Goal: Task Accomplishment & Management: Manage account settings

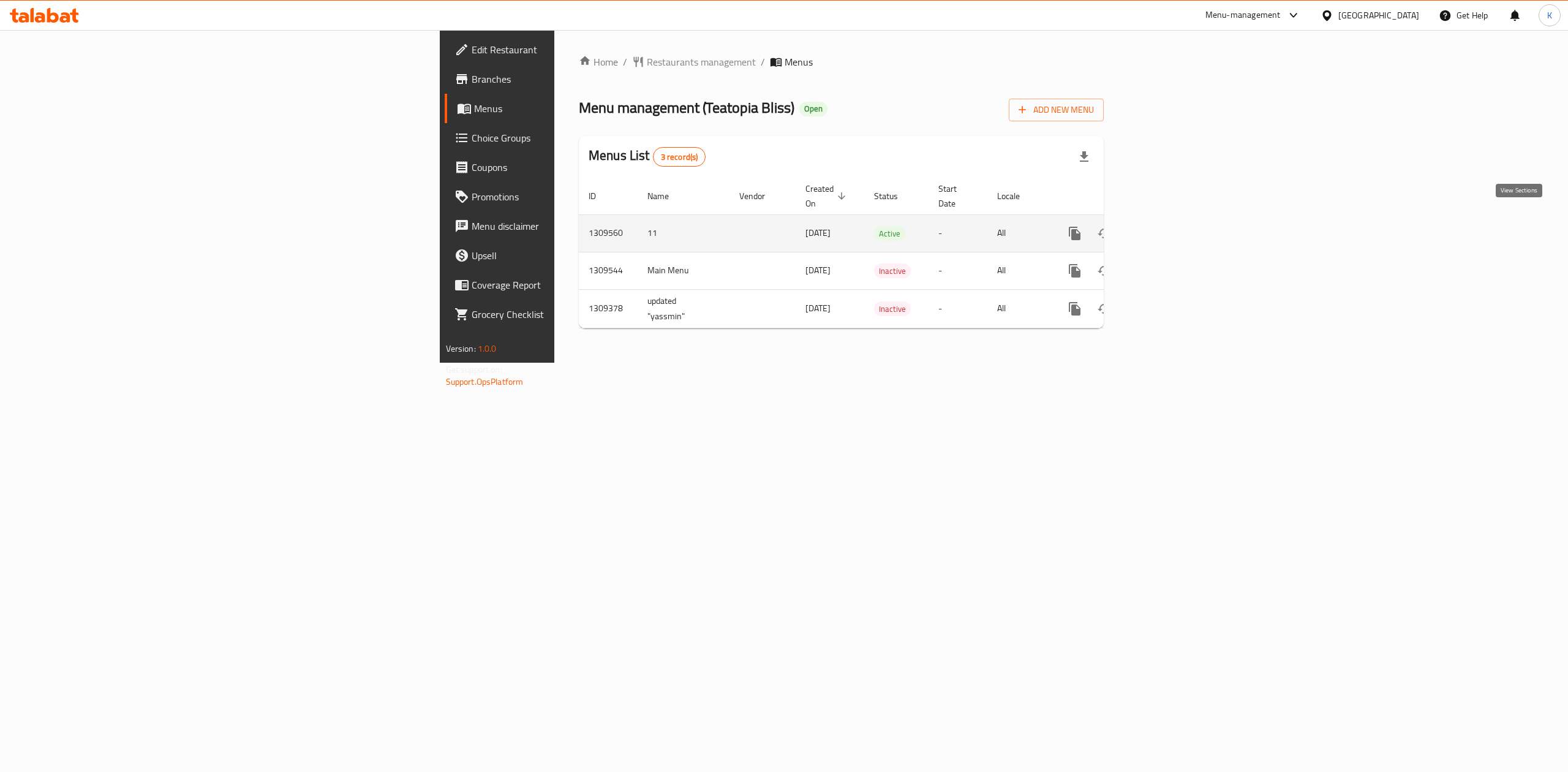
click at [1177, 219] on link "enhanced table" at bounding box center [1163, 233] width 29 height 29
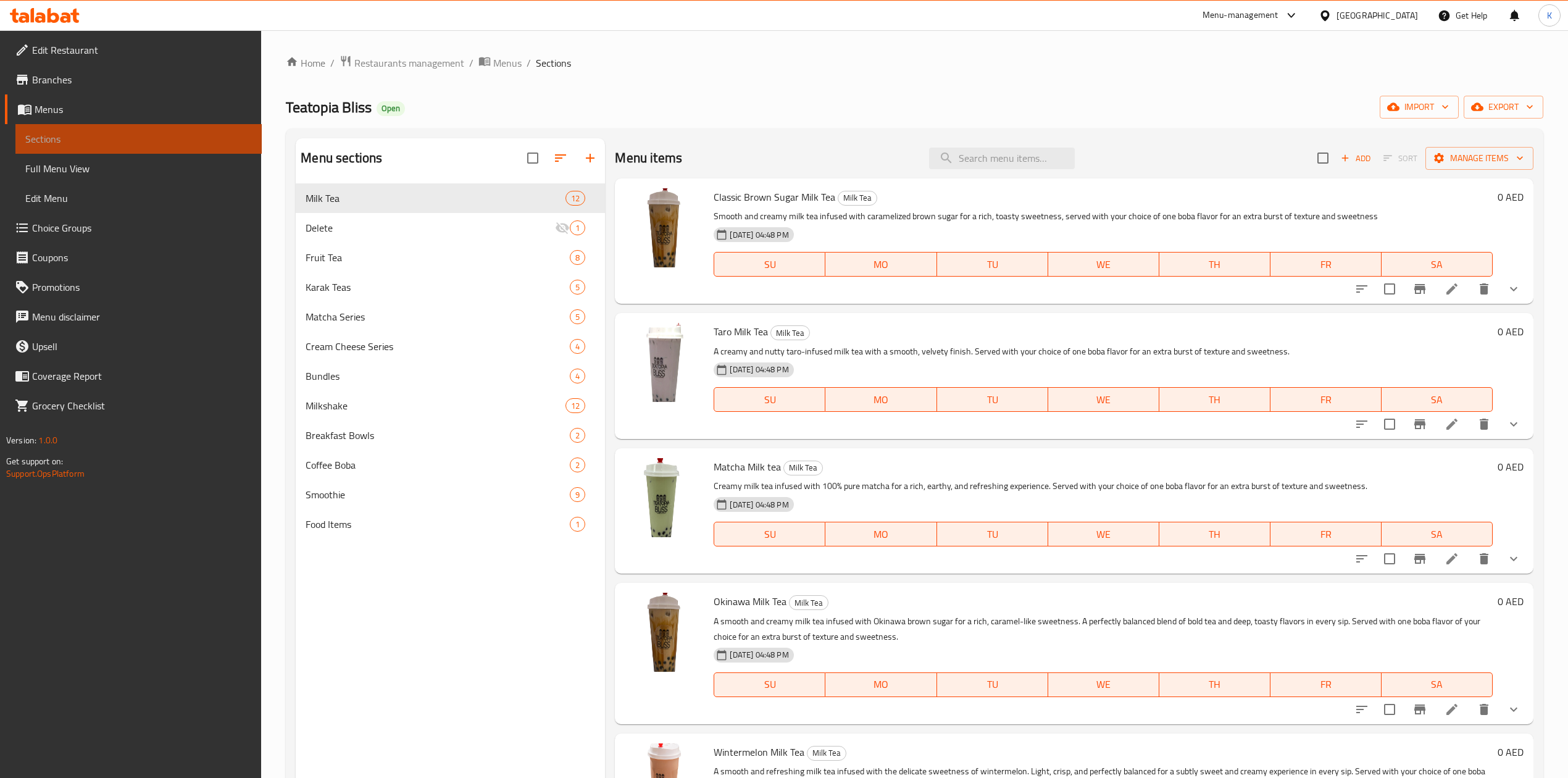
click at [116, 134] on span "Sections" at bounding box center [138, 139] width 226 height 15
click at [75, 111] on span "Menus" at bounding box center [143, 110] width 218 height 15
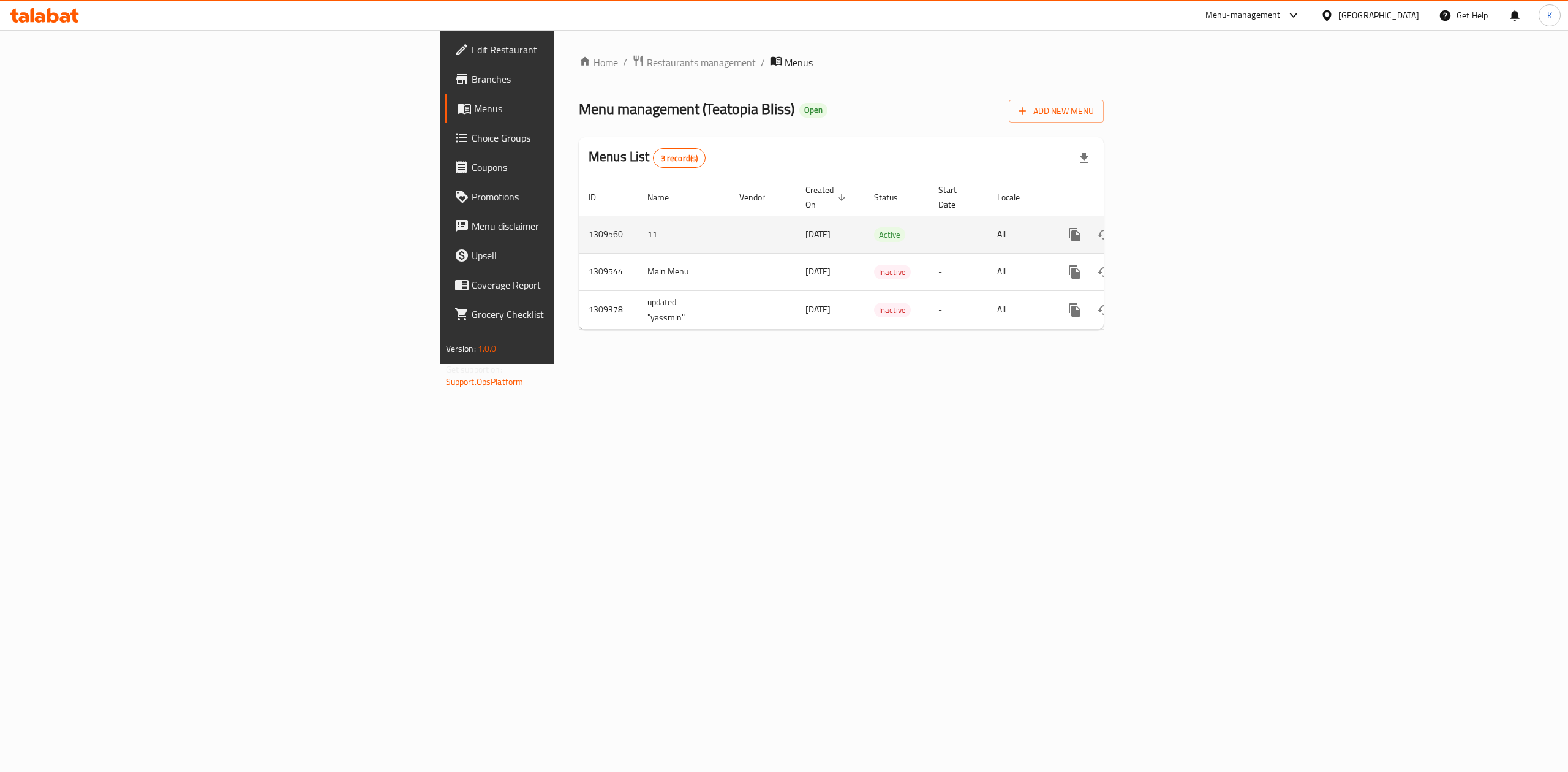
click at [1169, 229] on icon "enhanced table" at bounding box center [1163, 235] width 11 height 11
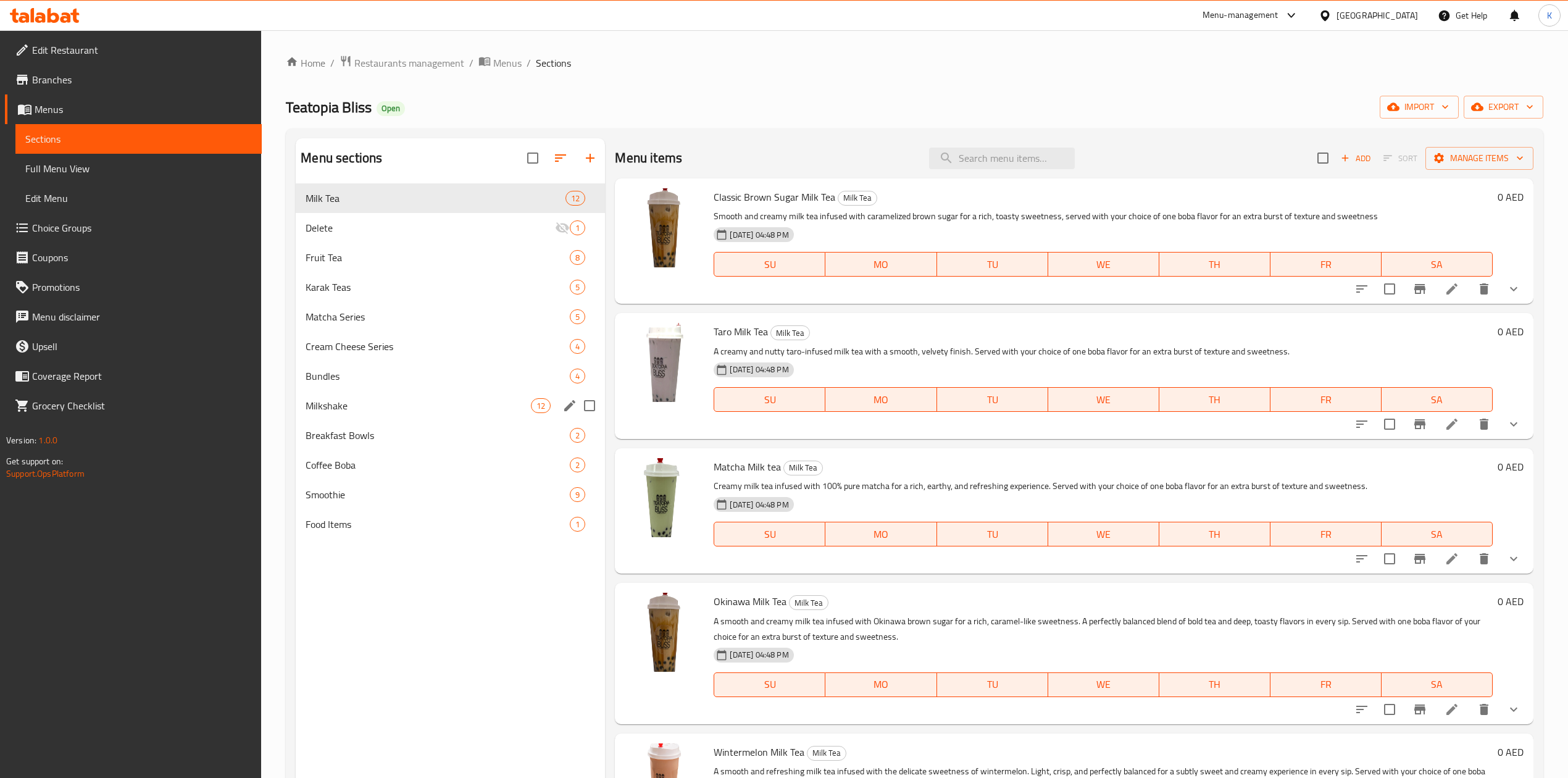
click at [363, 398] on div "Milkshake 12" at bounding box center [450, 406] width 309 height 30
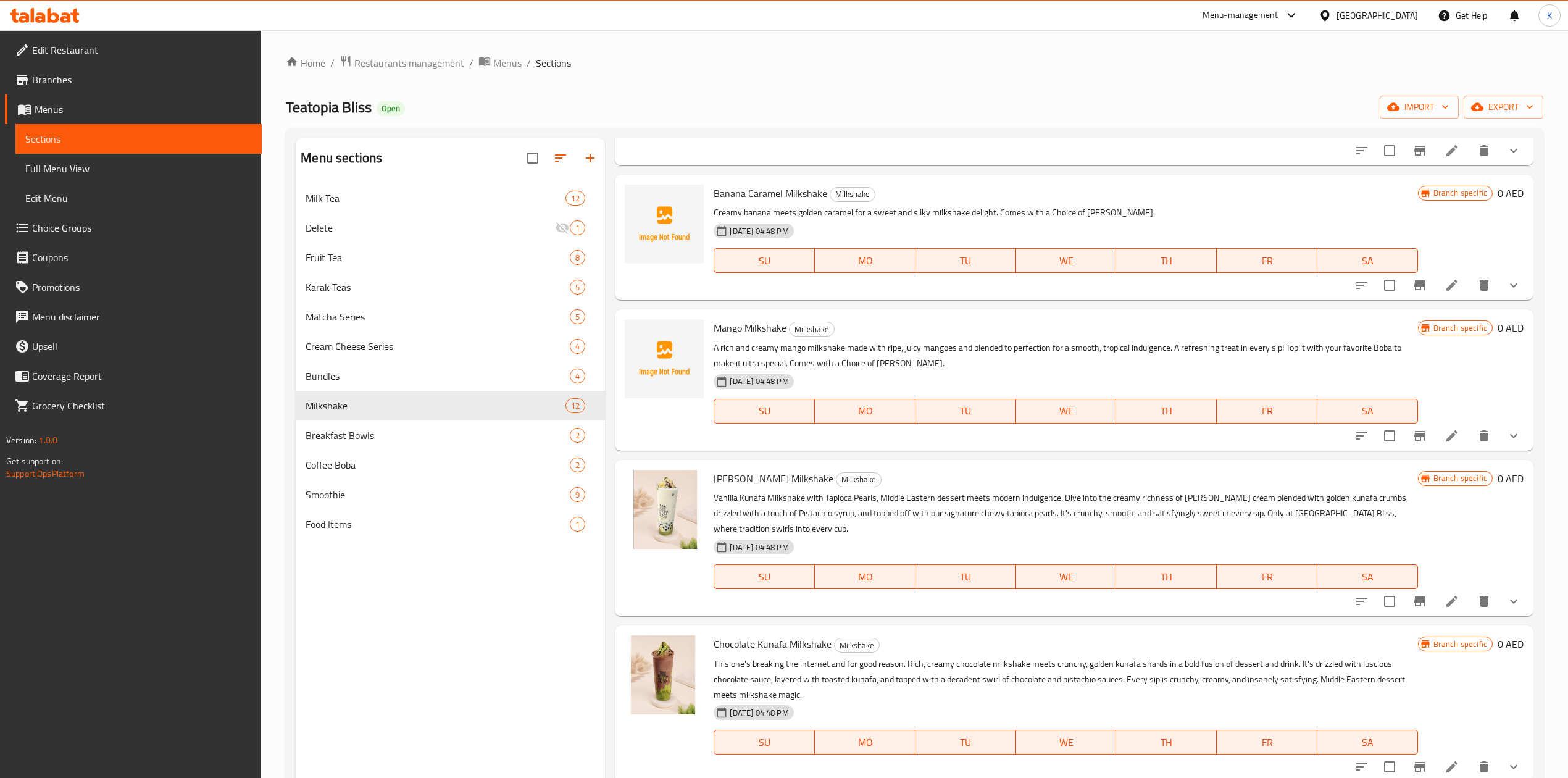
scroll to position [823, 0]
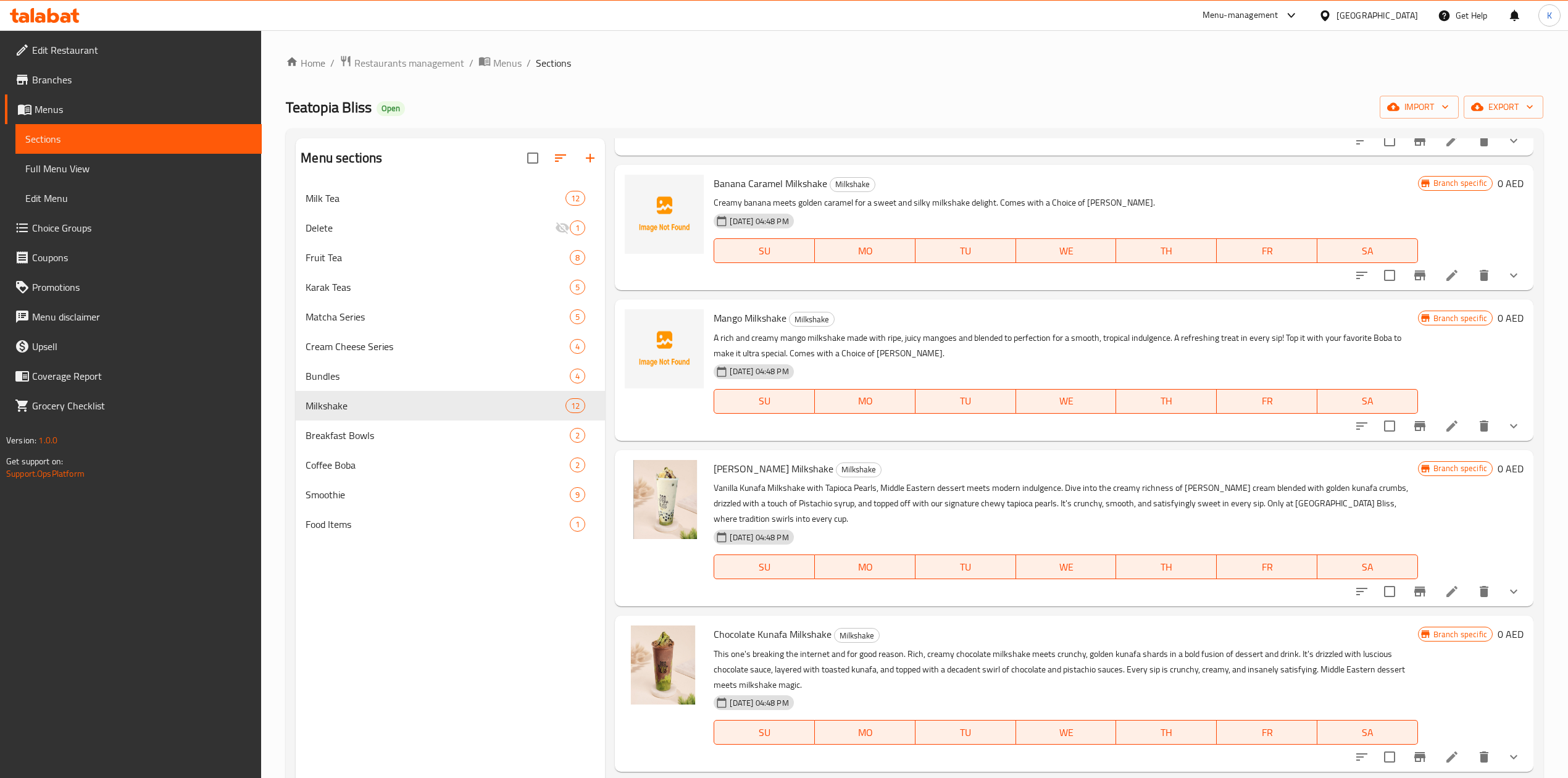
click at [1507, 275] on icon "show more" at bounding box center [1514, 275] width 15 height 15
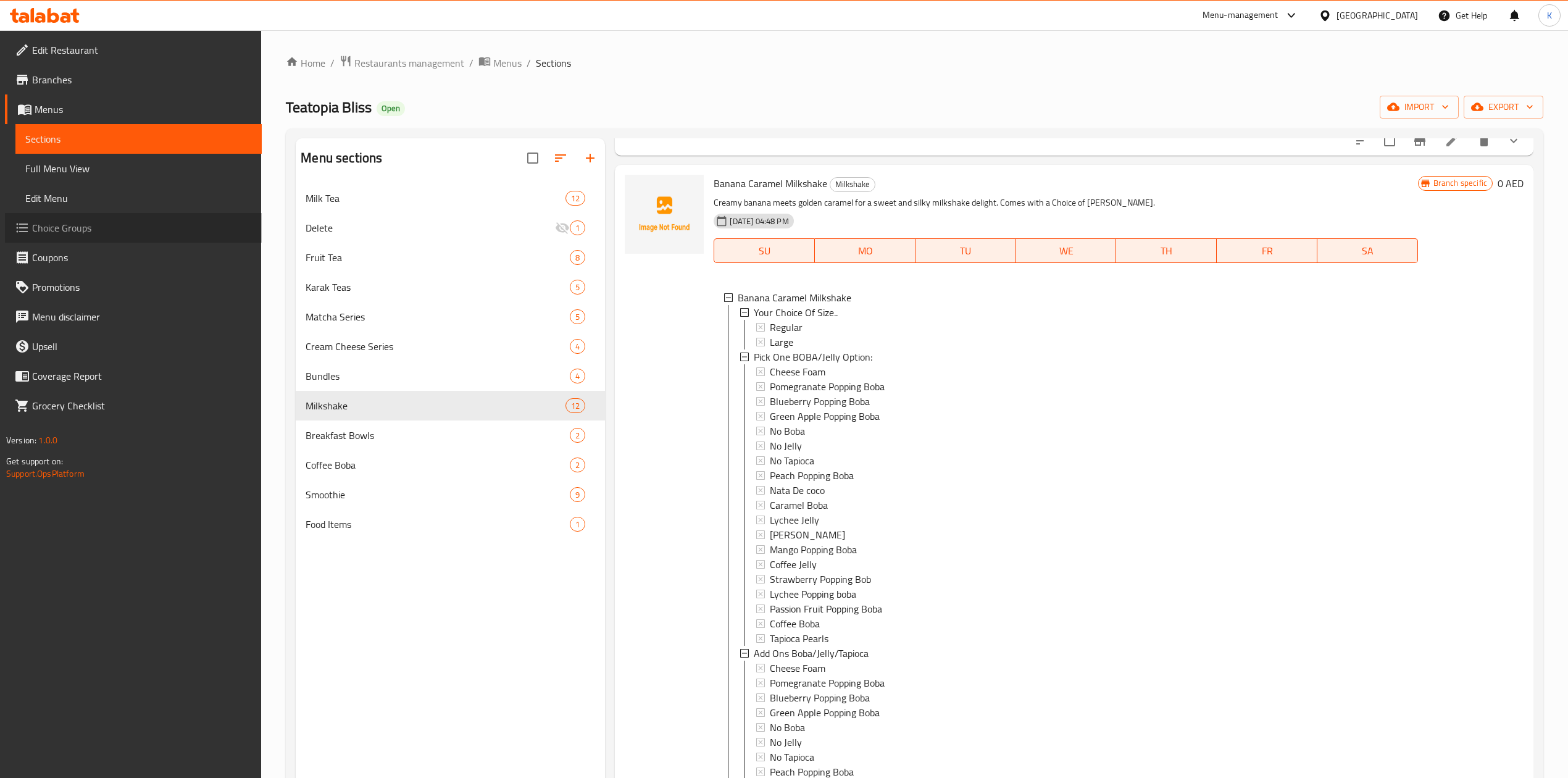
click at [72, 224] on span "Choice Groups" at bounding box center [142, 228] width 220 height 15
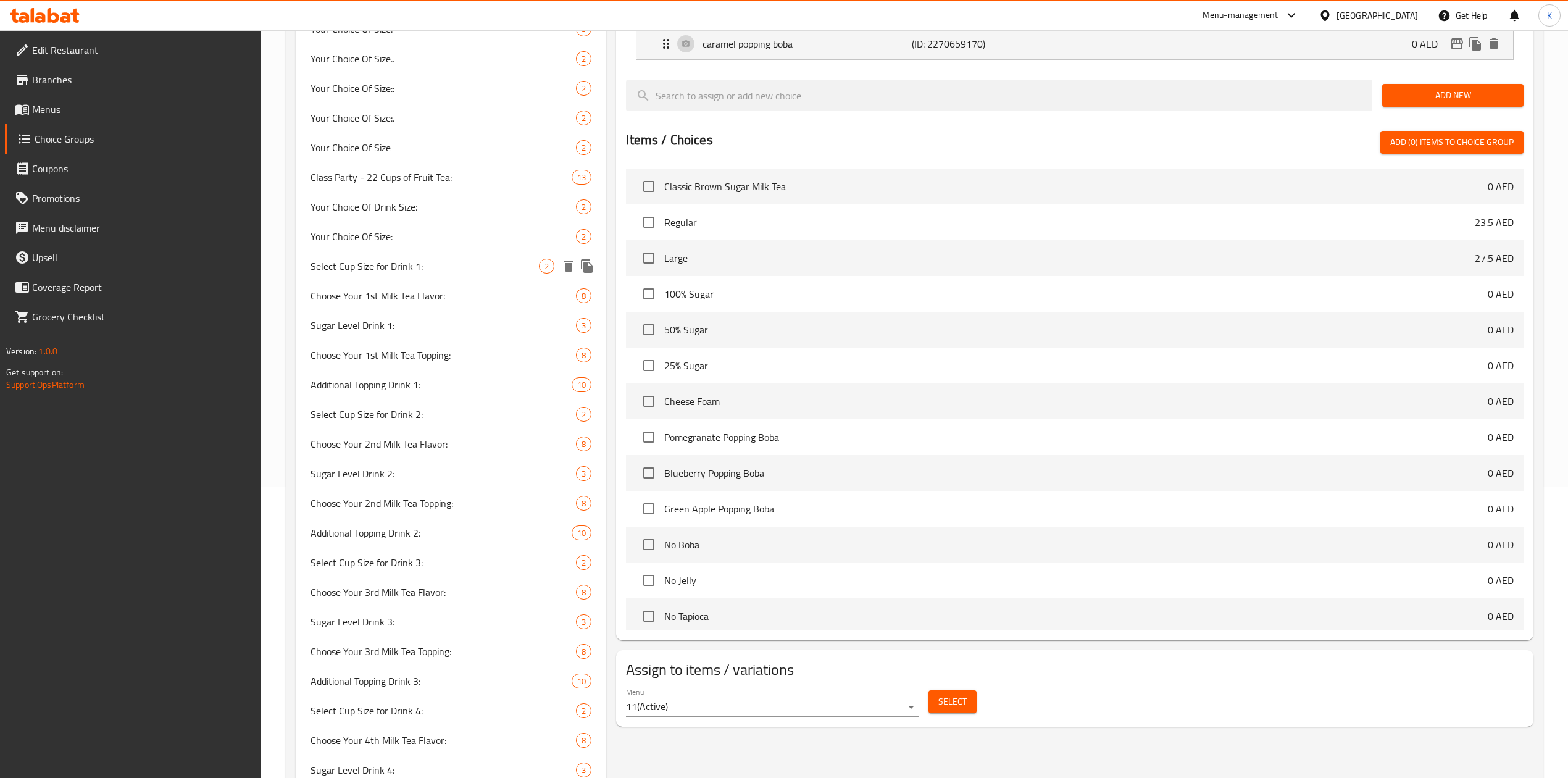
scroll to position [329, 0]
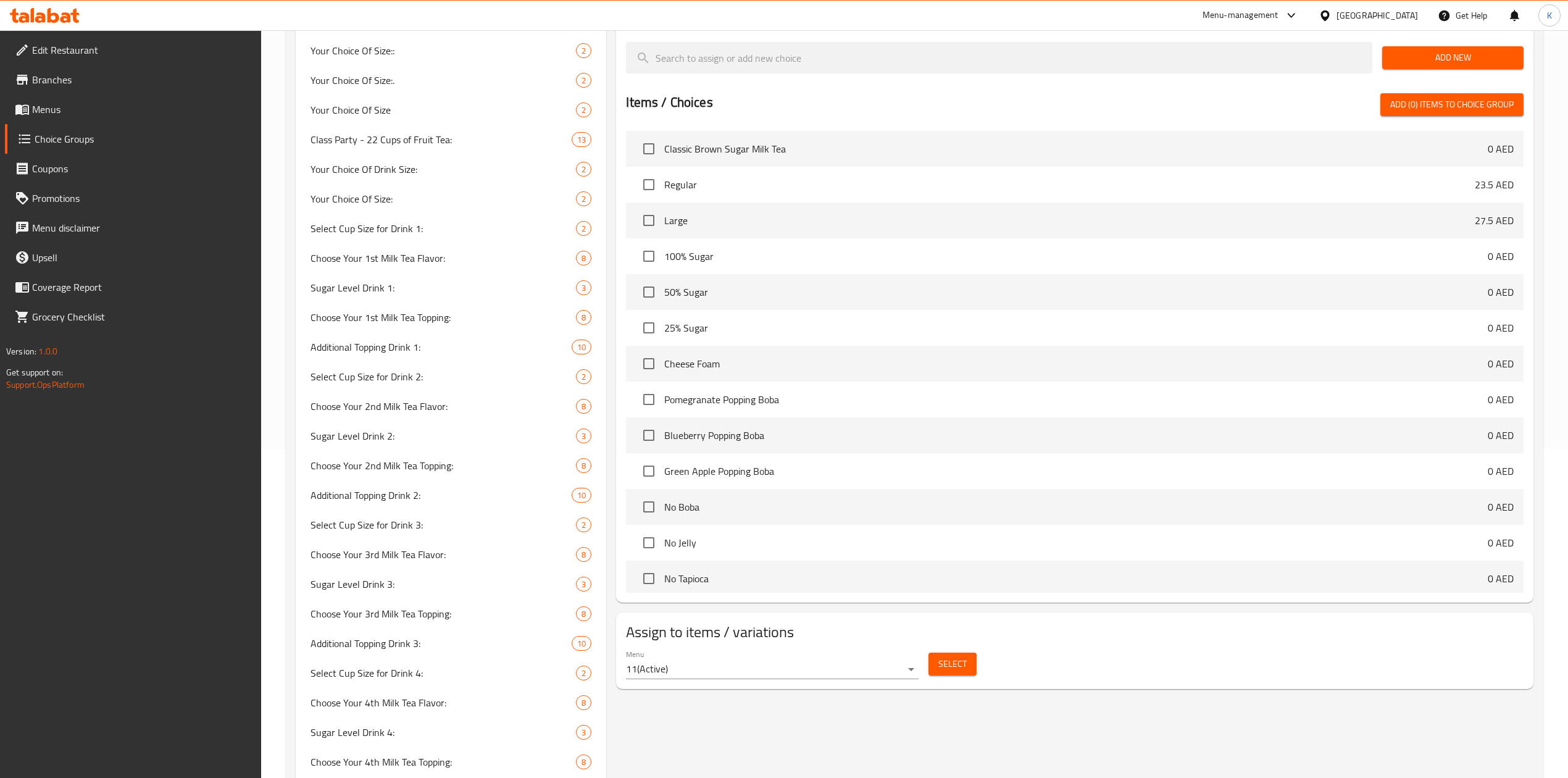
click at [64, 112] on span "Menus" at bounding box center [142, 110] width 220 height 15
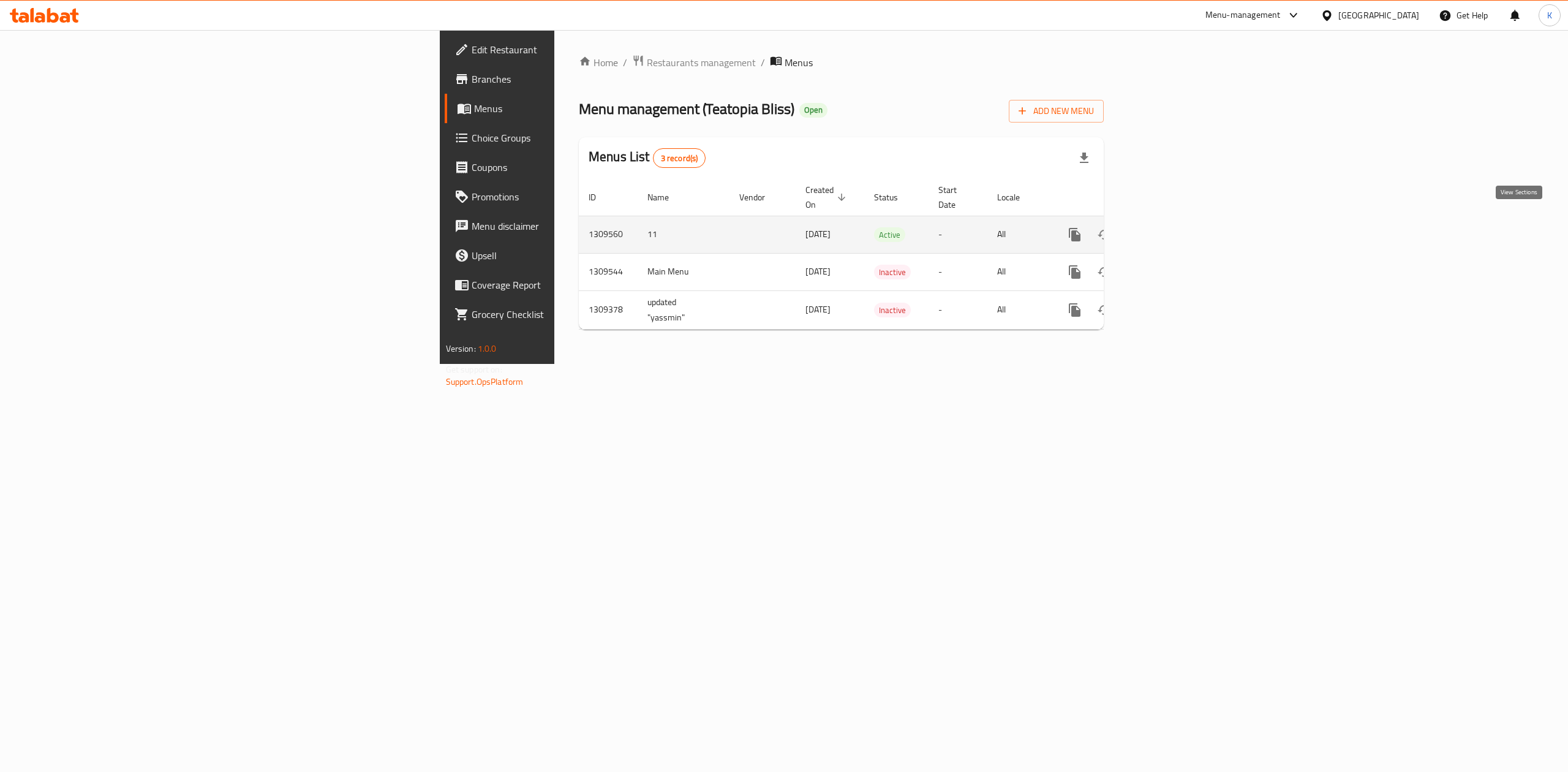
click at [1170, 227] on icon "enhanced table" at bounding box center [1163, 235] width 15 height 15
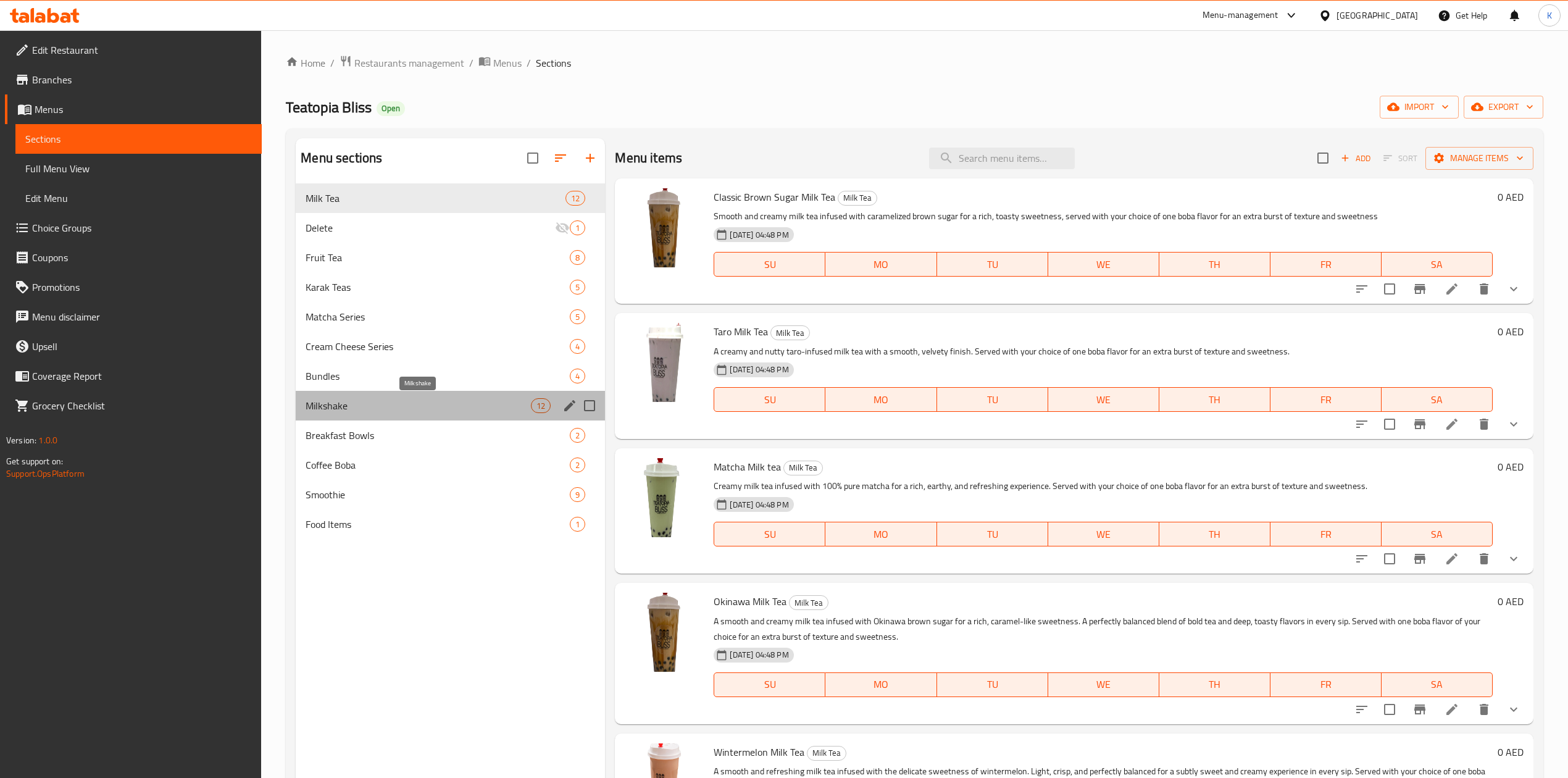
click at [381, 405] on span "Milkshake" at bounding box center [418, 406] width 225 height 15
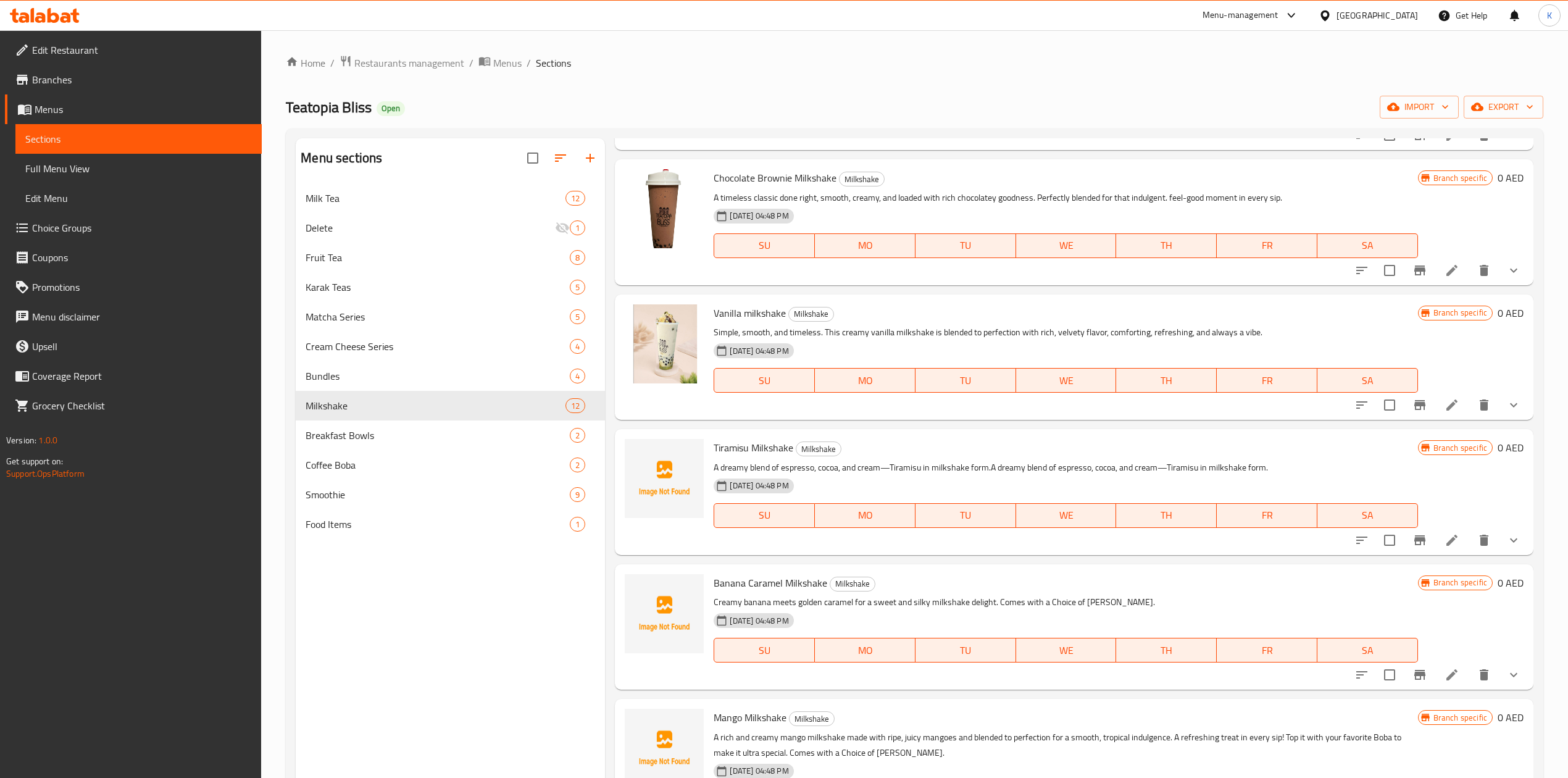
scroll to position [494, 0]
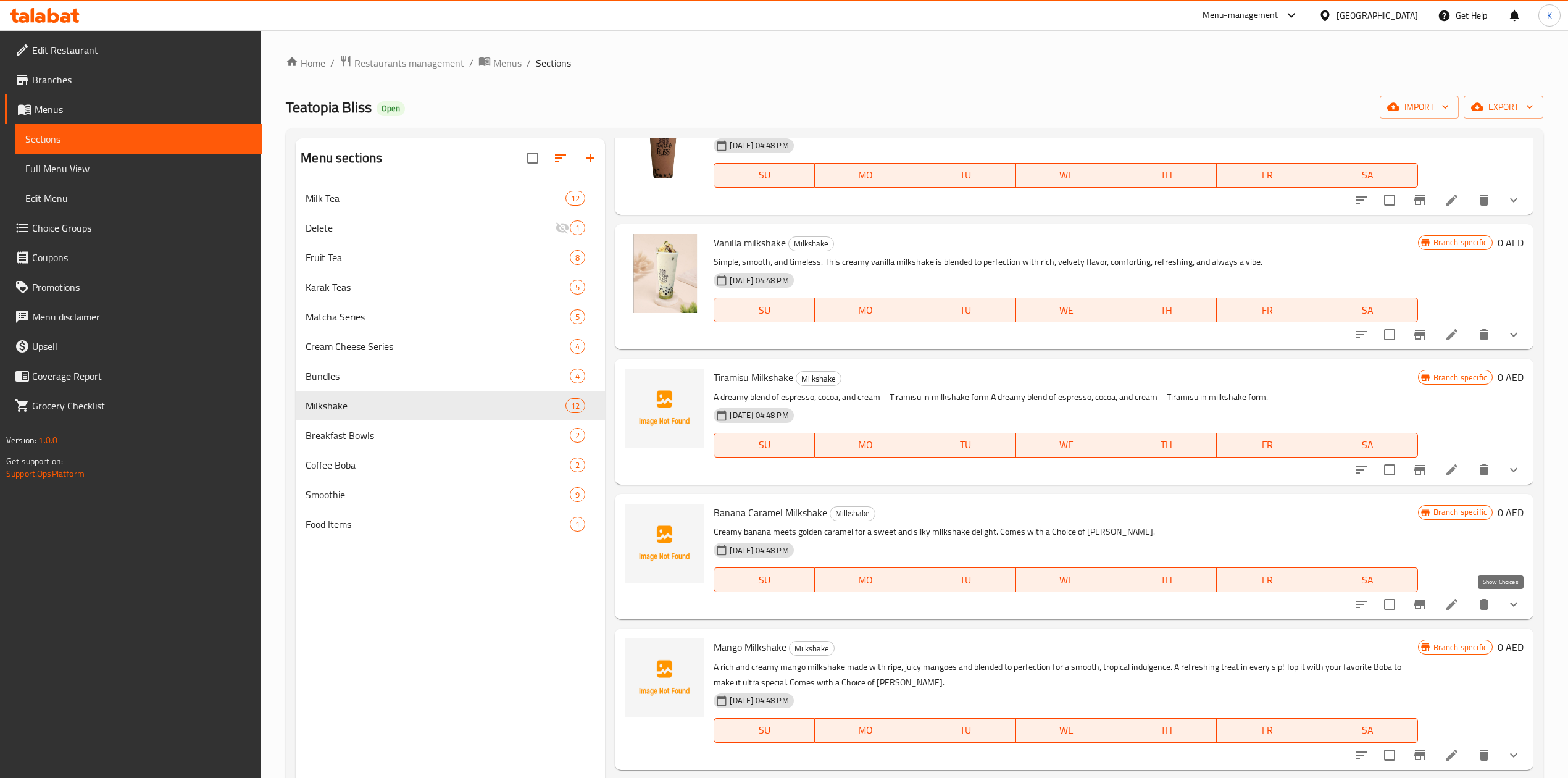
click at [1510, 606] on icon "show more" at bounding box center [1514, 605] width 7 height 4
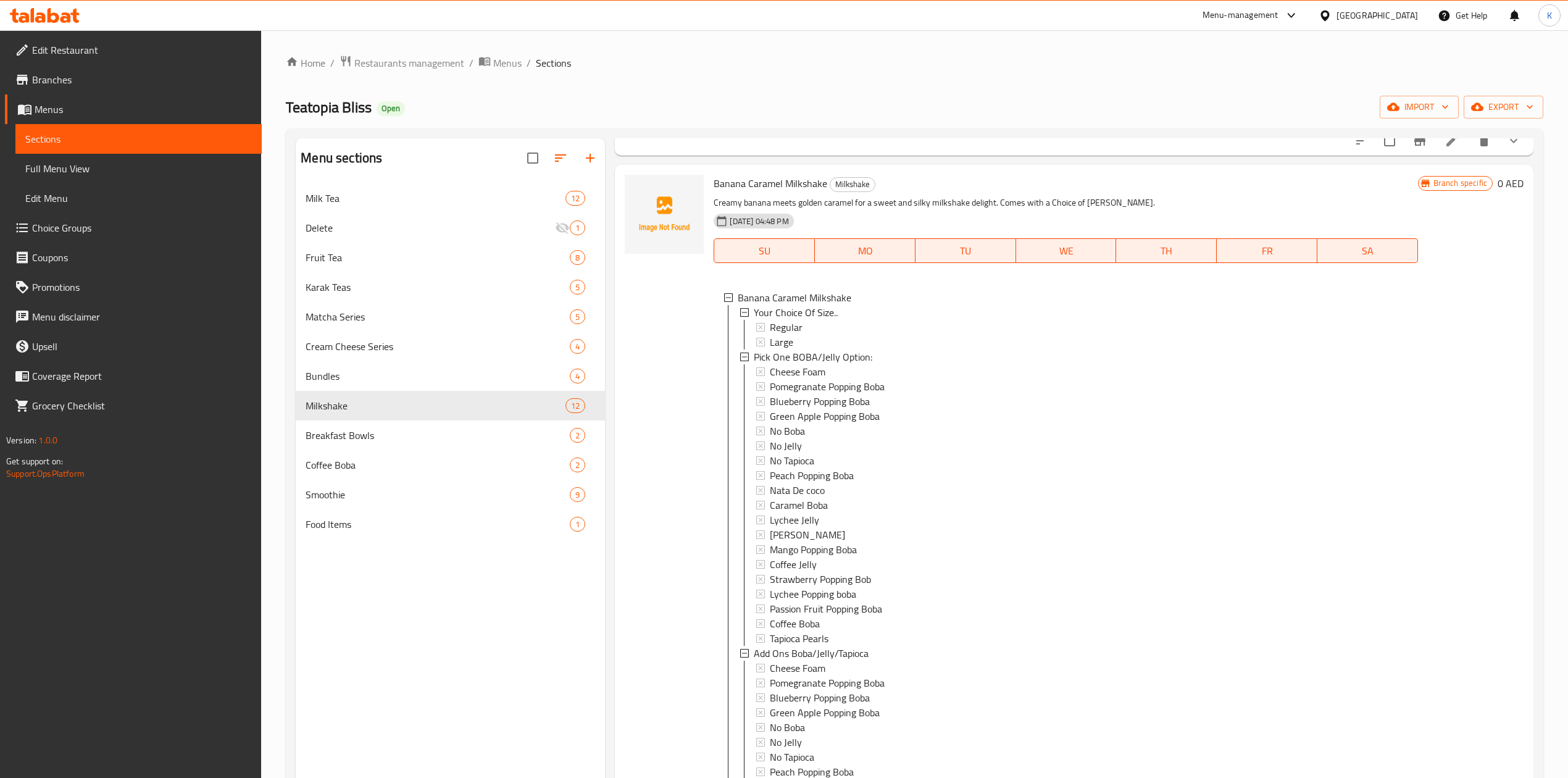
scroll to position [905, 0]
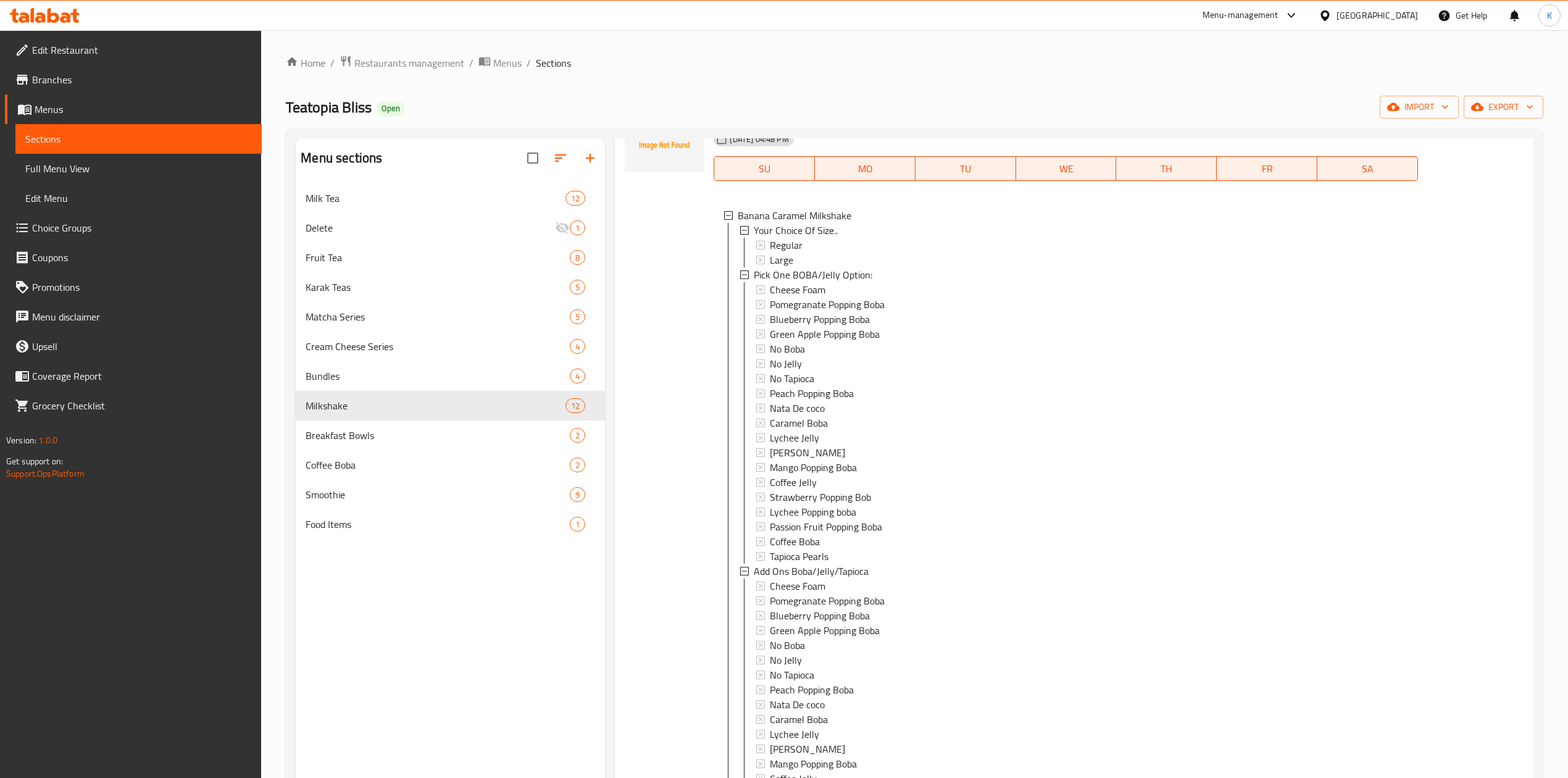
click at [89, 227] on span "Choice Groups" at bounding box center [142, 228] width 220 height 15
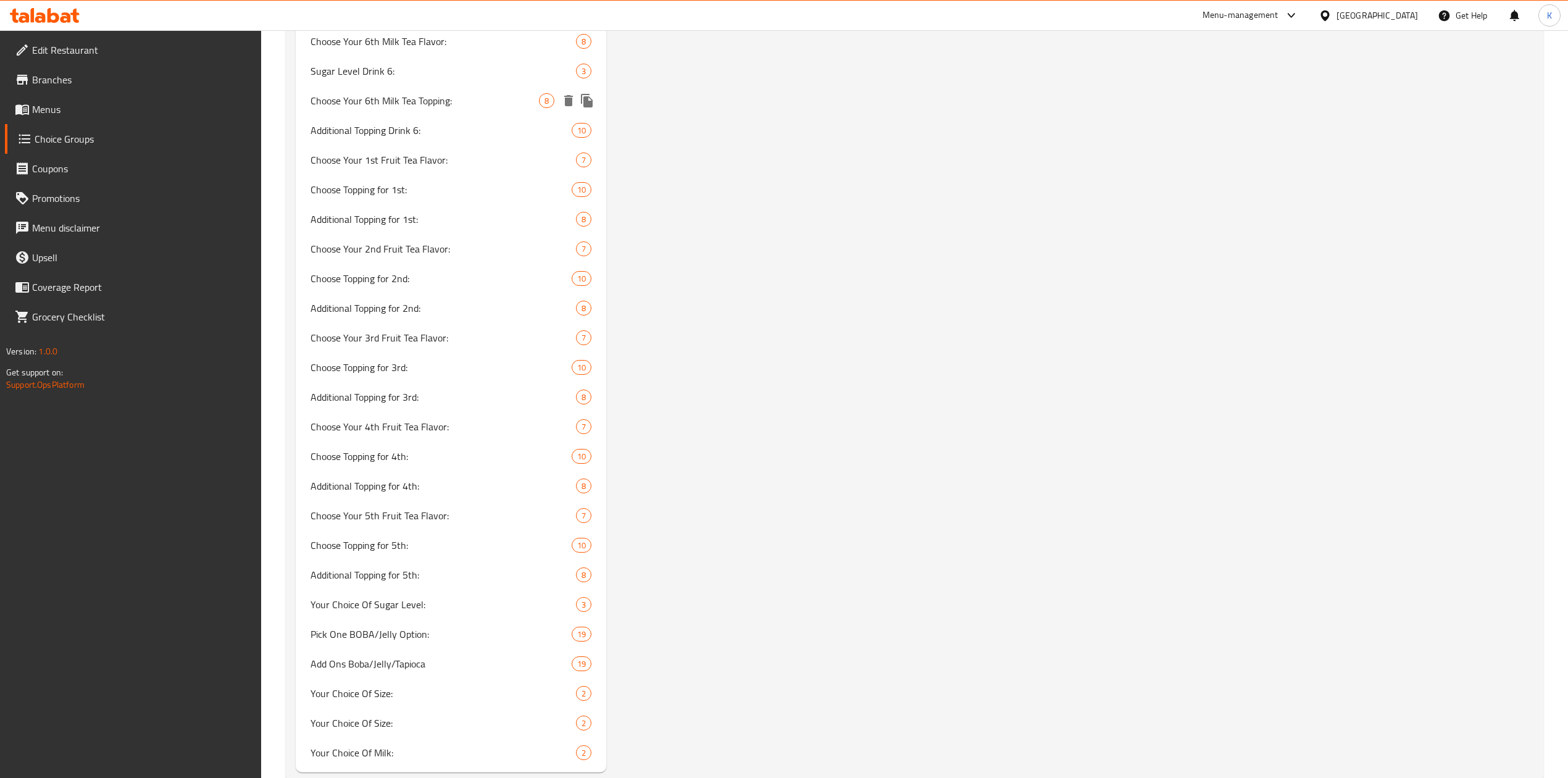
scroll to position [1316, 0]
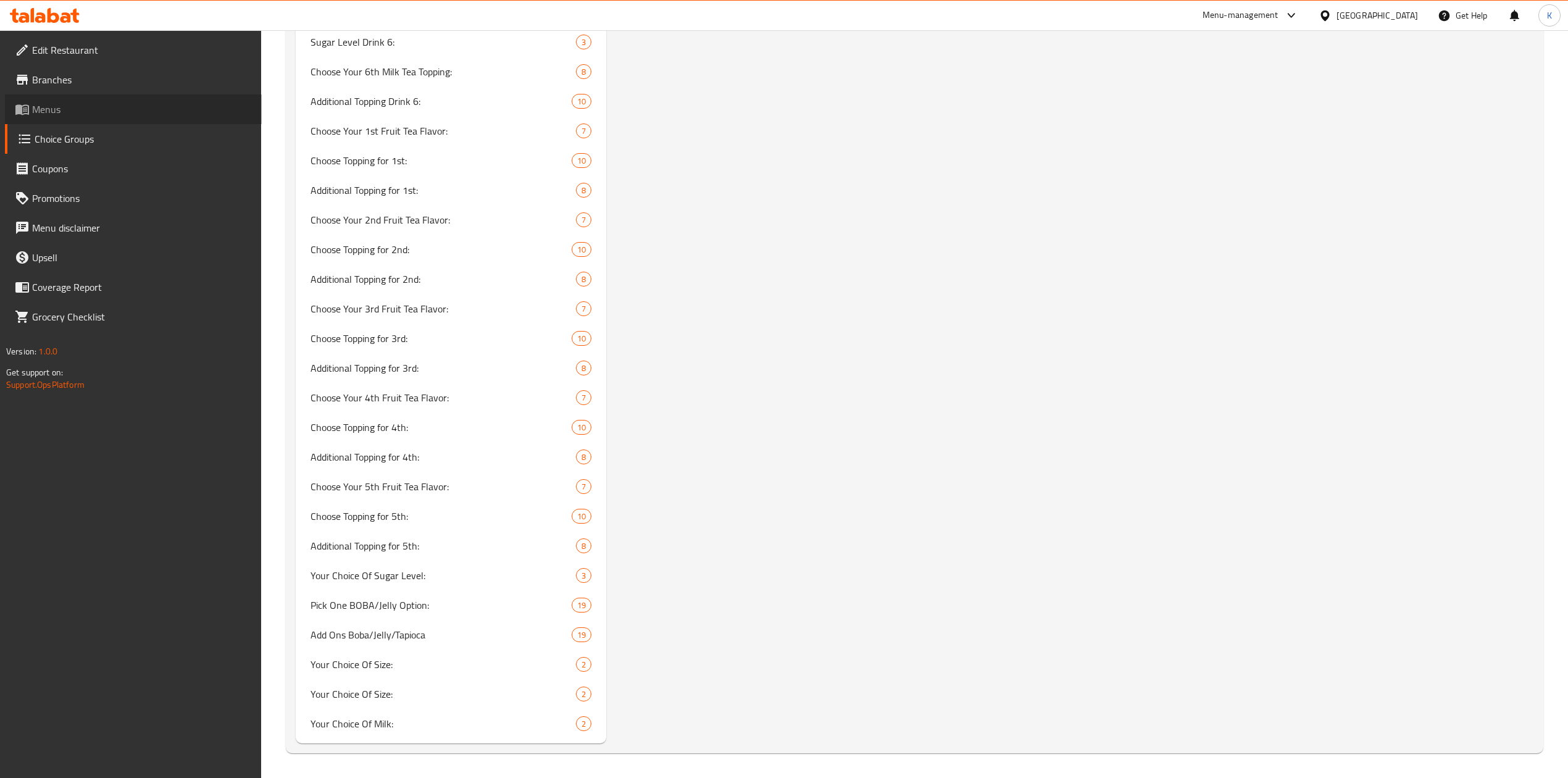
click at [80, 116] on span "Menus" at bounding box center [142, 110] width 220 height 15
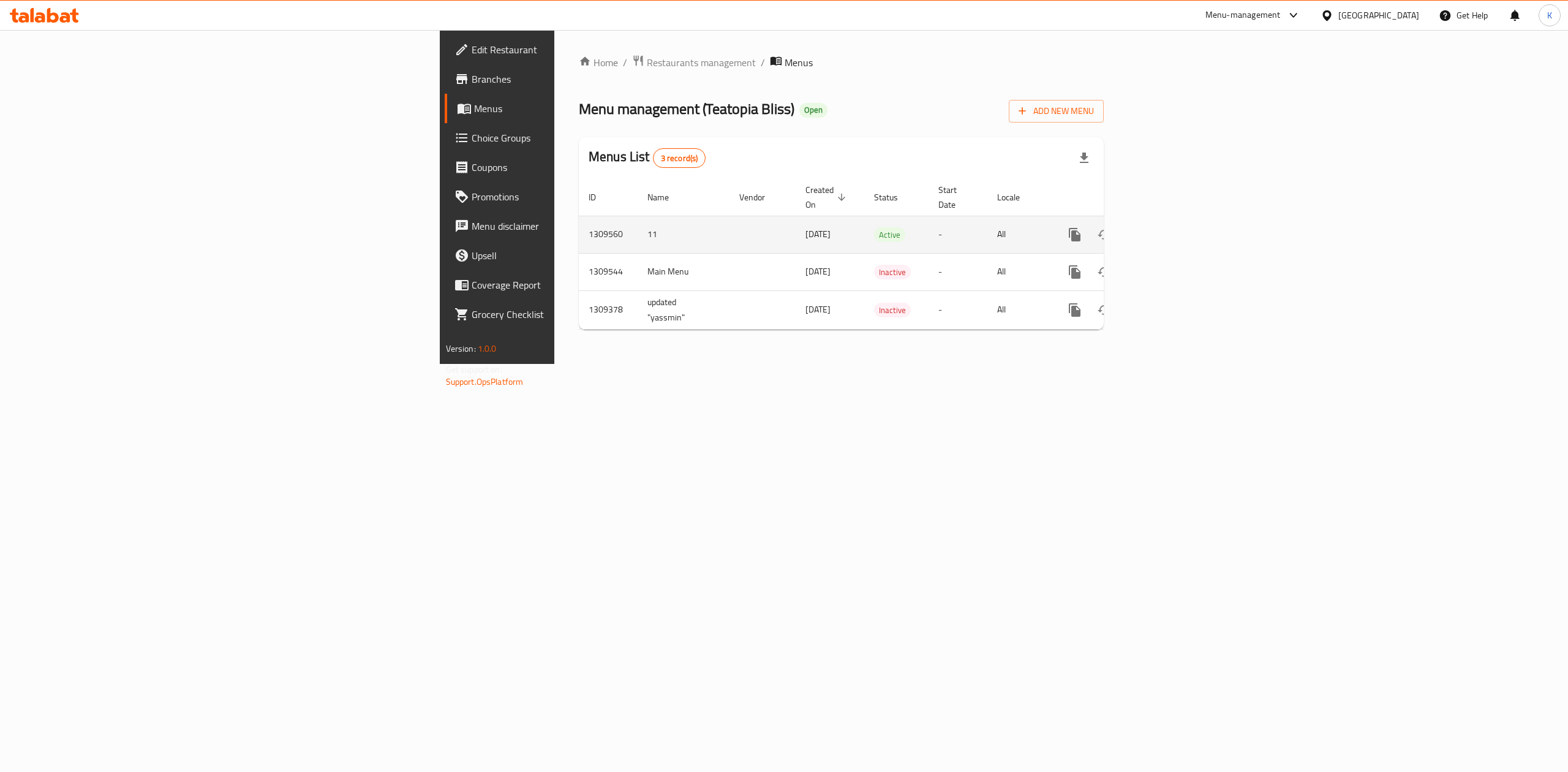
click at [1169, 229] on icon "enhanced table" at bounding box center [1163, 235] width 11 height 11
